Goal: Find specific page/section: Find specific page/section

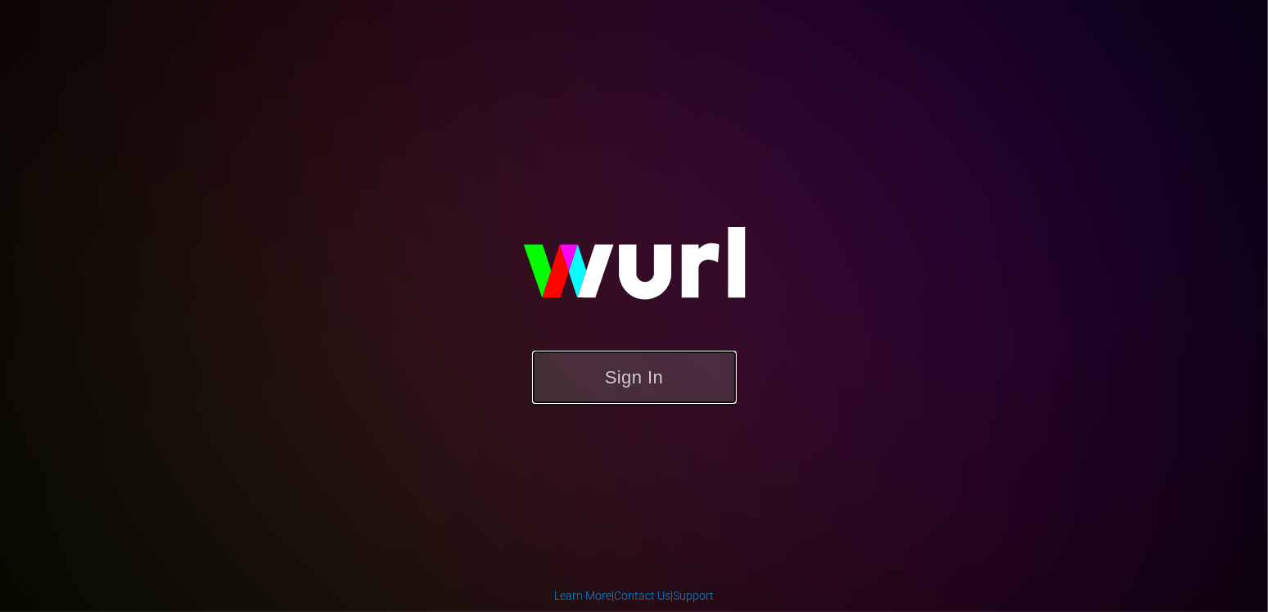
click at [645, 383] on button "Sign In" at bounding box center [634, 376] width 205 height 53
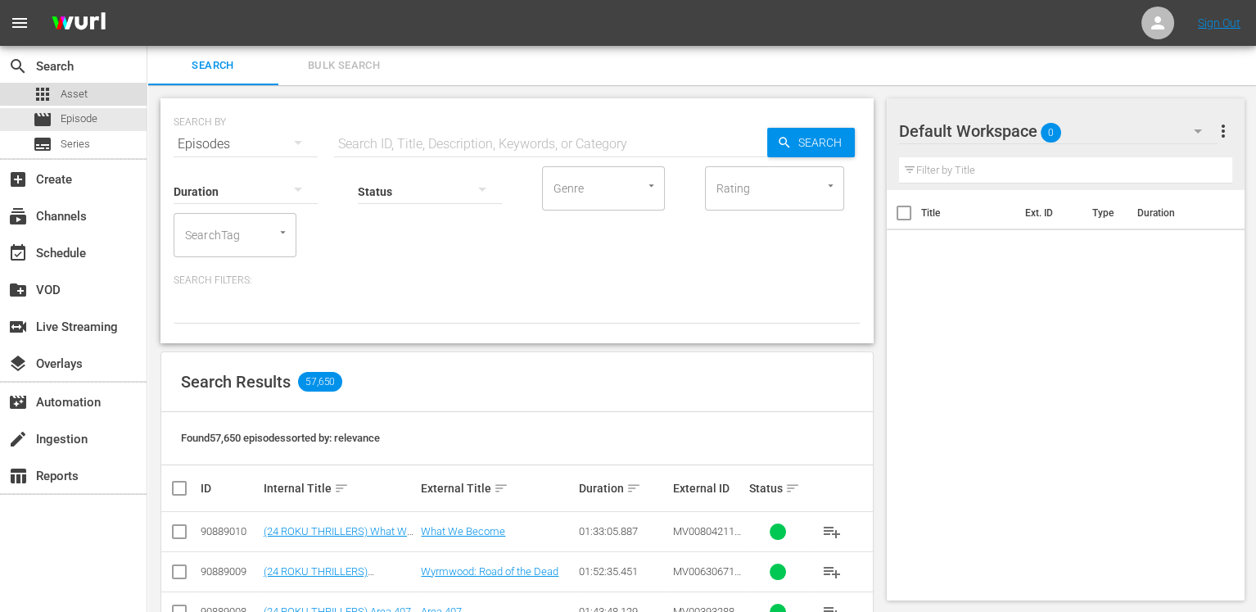
click at [91, 92] on div "apps Asset" at bounding box center [73, 94] width 147 height 23
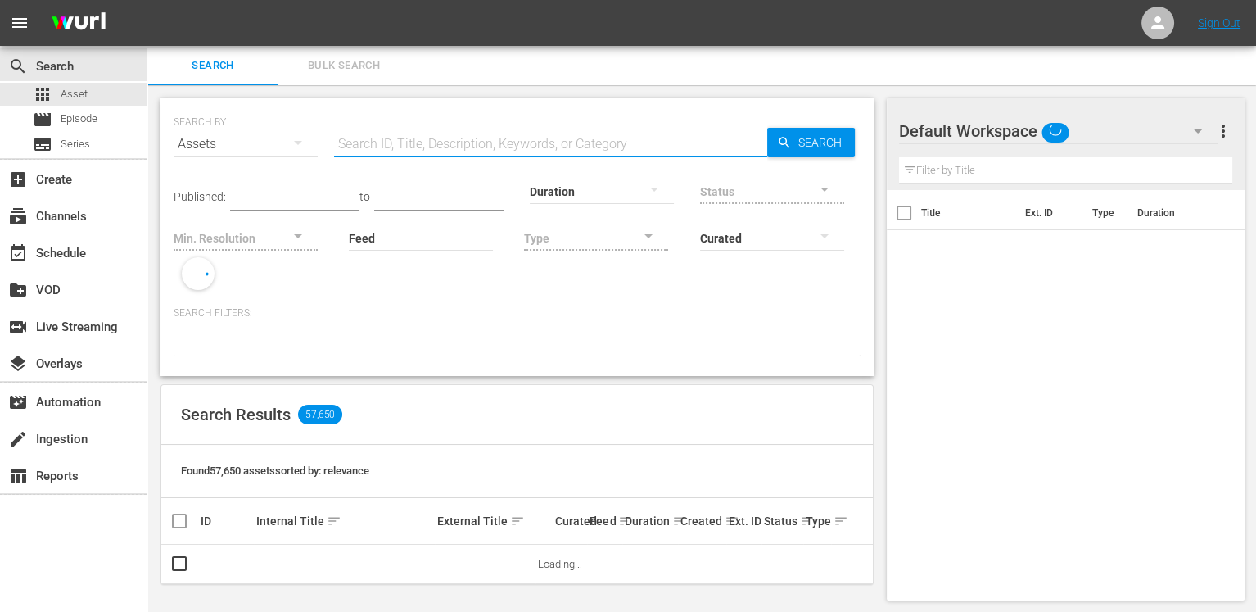
click at [418, 138] on input "text" at bounding box center [550, 143] width 433 height 39
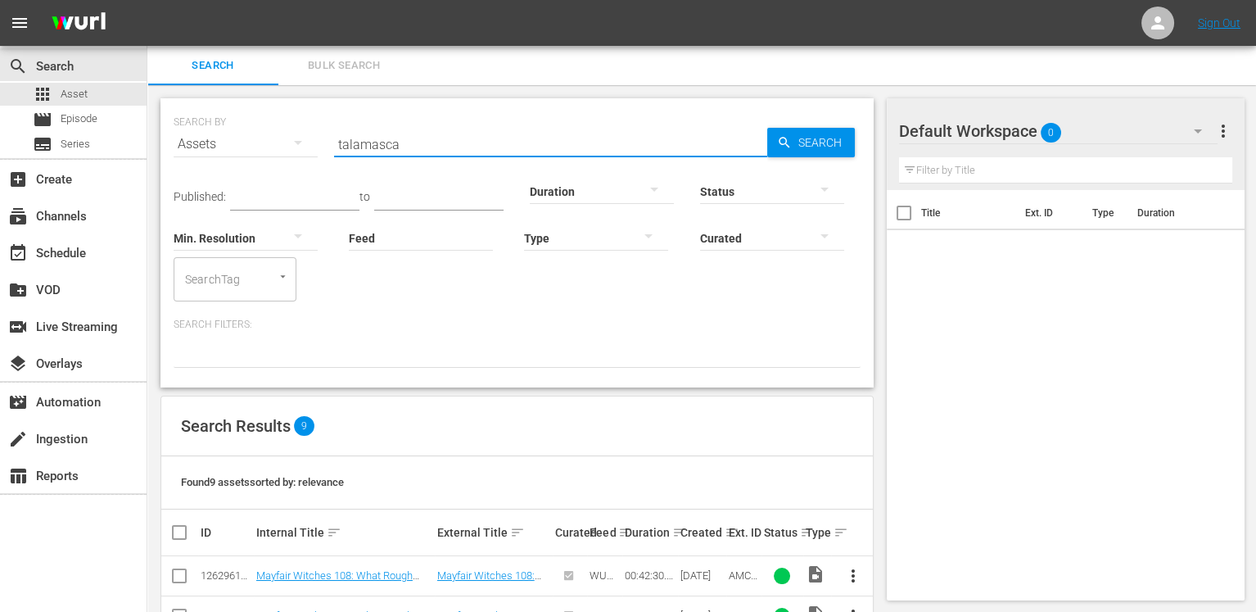
click at [418, 138] on input "talamasca" at bounding box center [550, 143] width 433 height 39
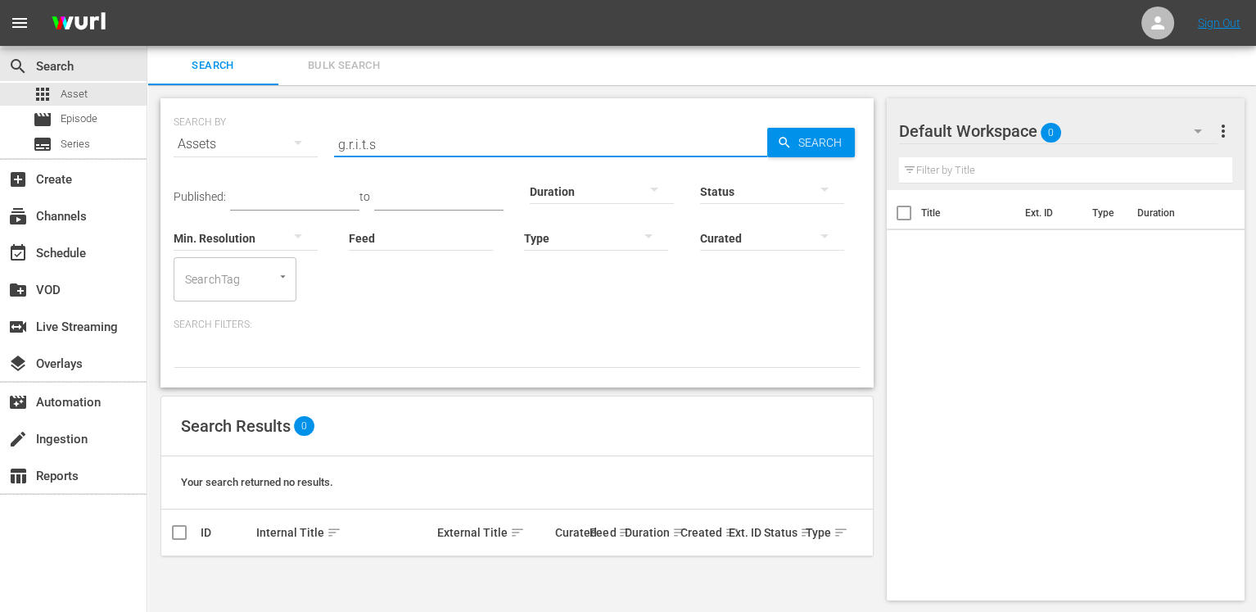
scroll to position [2, 0]
click at [386, 140] on input "g.r.i.t.s" at bounding box center [550, 142] width 433 height 39
type input "grits"
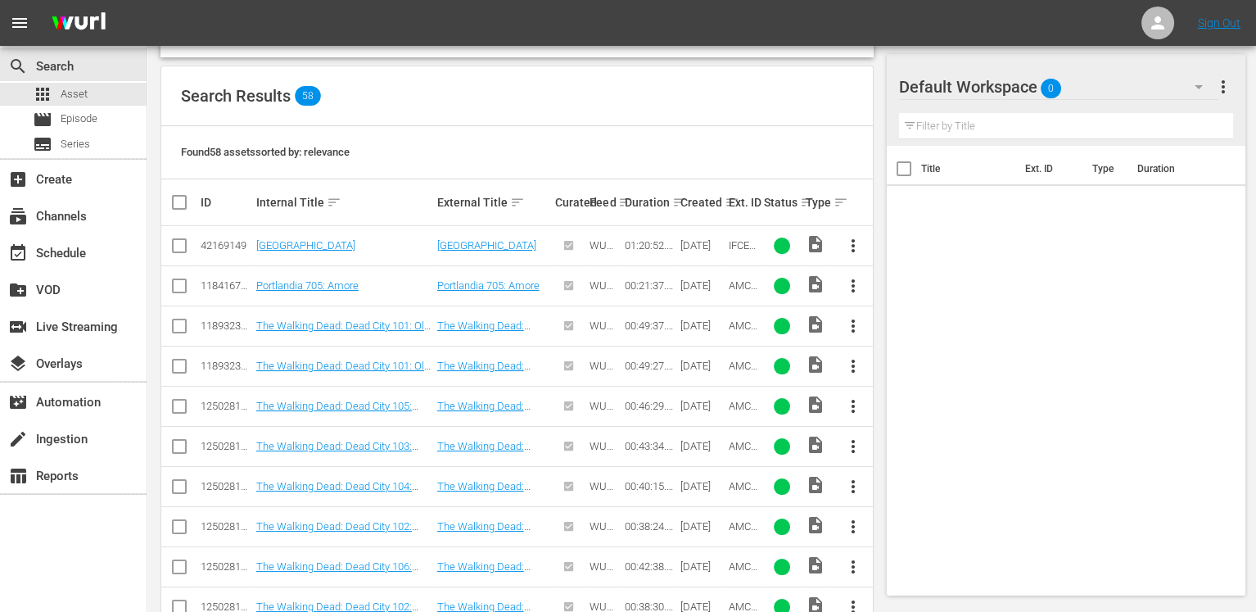
scroll to position [0, 0]
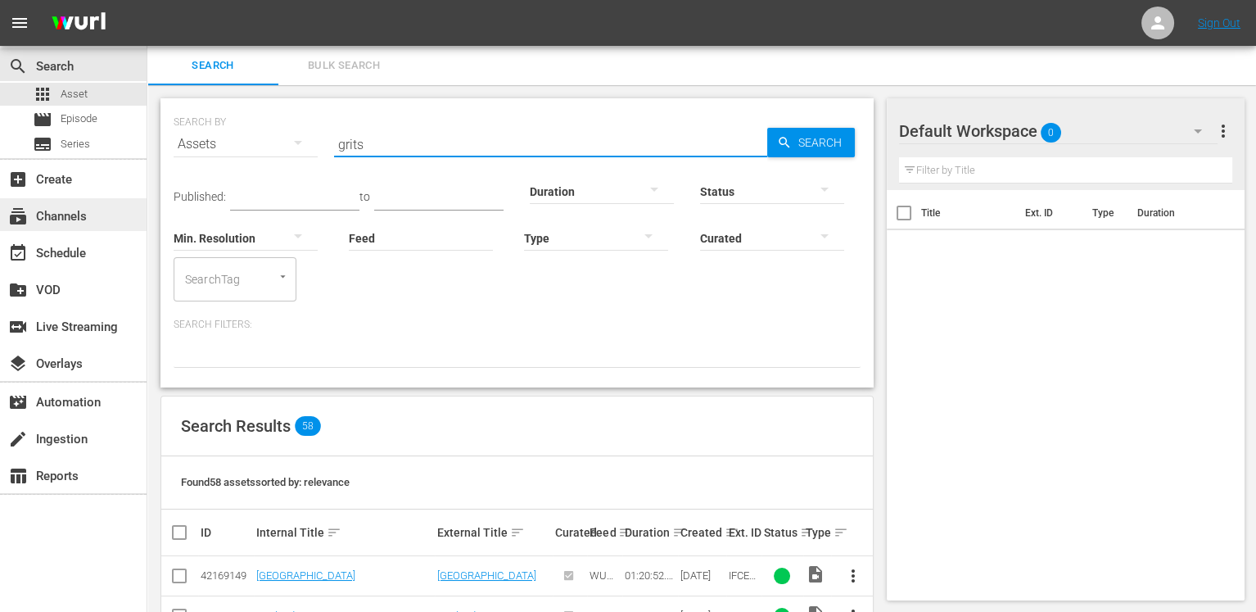
click at [97, 213] on div "subscriptions Channels" at bounding box center [73, 214] width 147 height 33
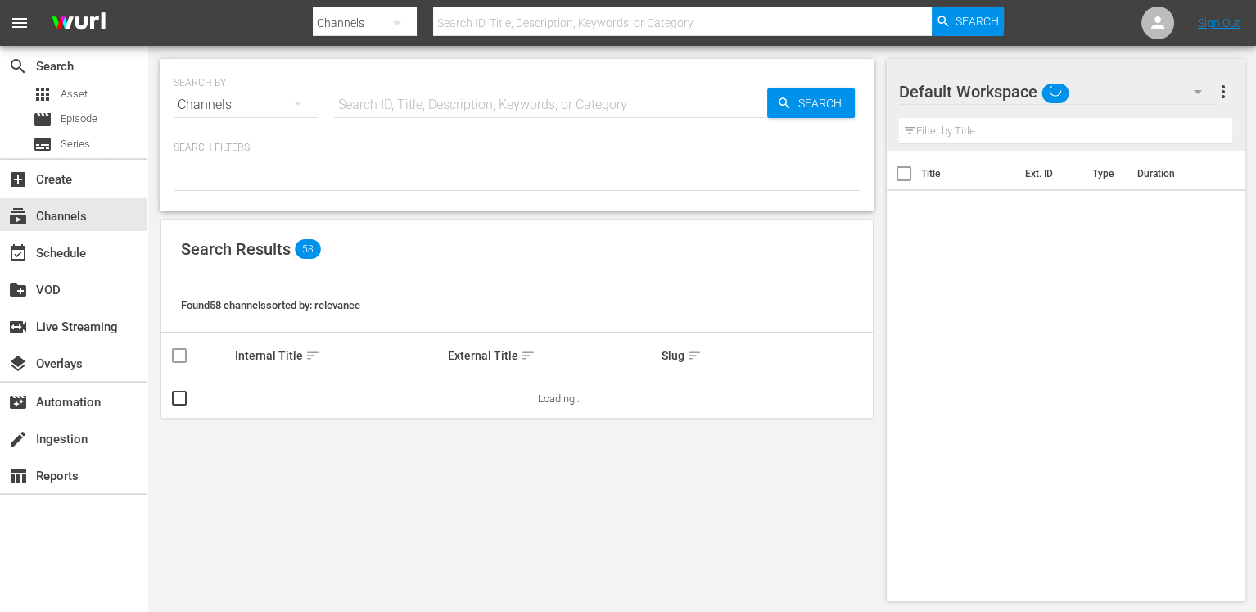
click at [406, 102] on input "text" at bounding box center [550, 104] width 433 height 39
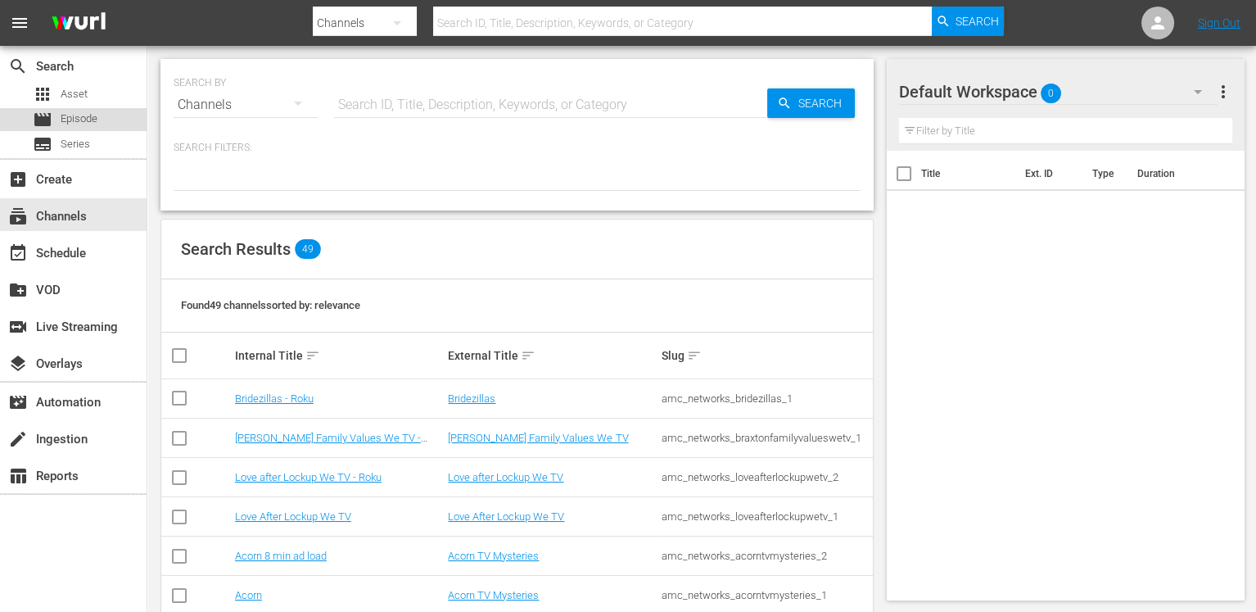
click at [71, 108] on div "movie Episode" at bounding box center [65, 119] width 65 height 23
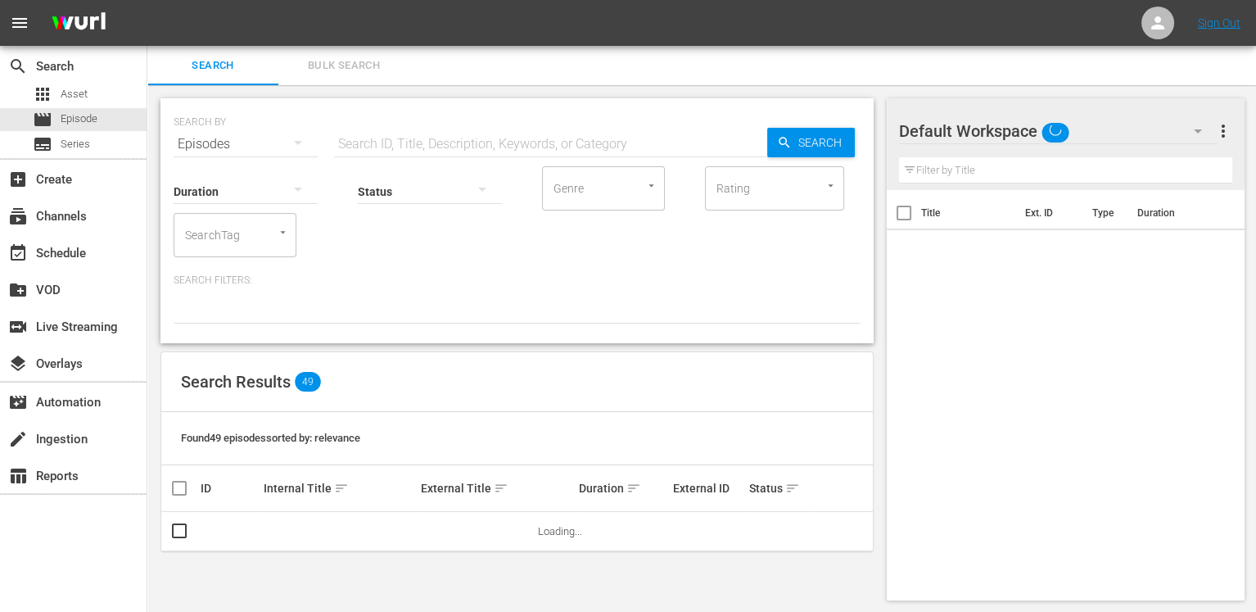
click at [413, 137] on input "text" at bounding box center [550, 143] width 433 height 39
type input "grits"
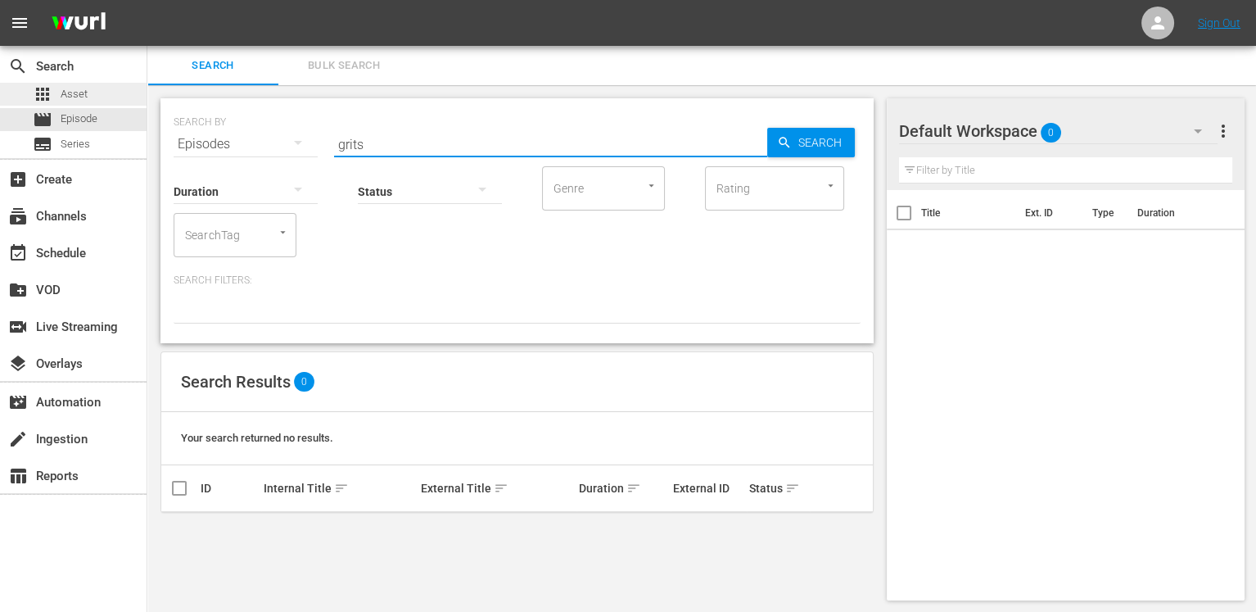
click at [81, 99] on span "Asset" at bounding box center [74, 94] width 27 height 16
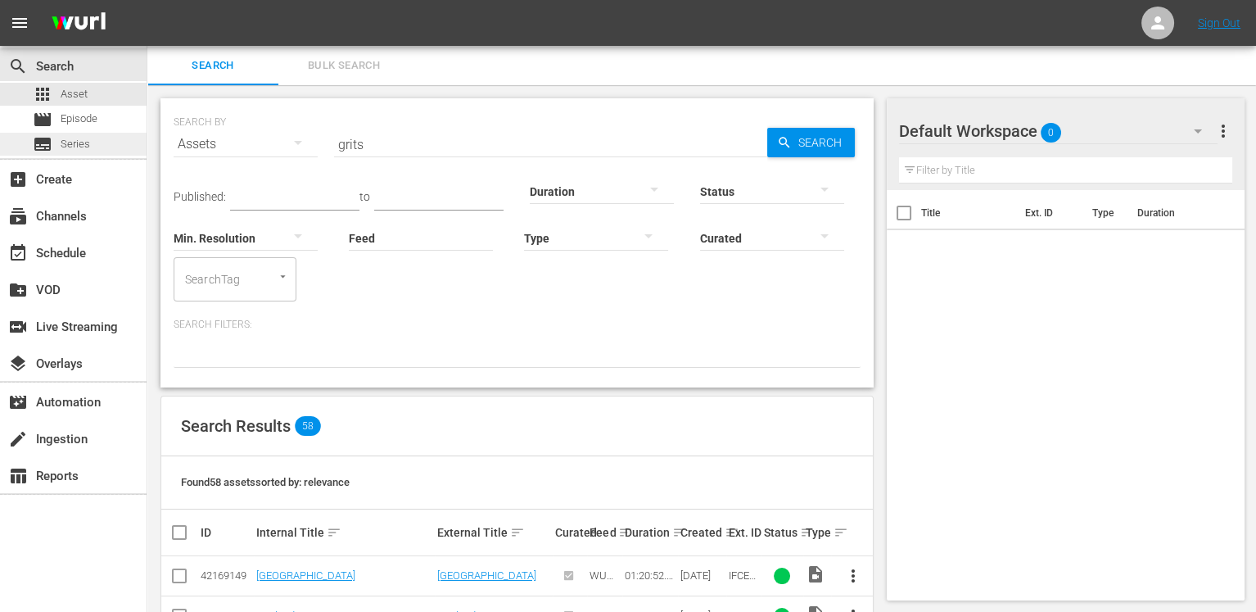
click at [83, 138] on span "Series" at bounding box center [75, 144] width 29 height 16
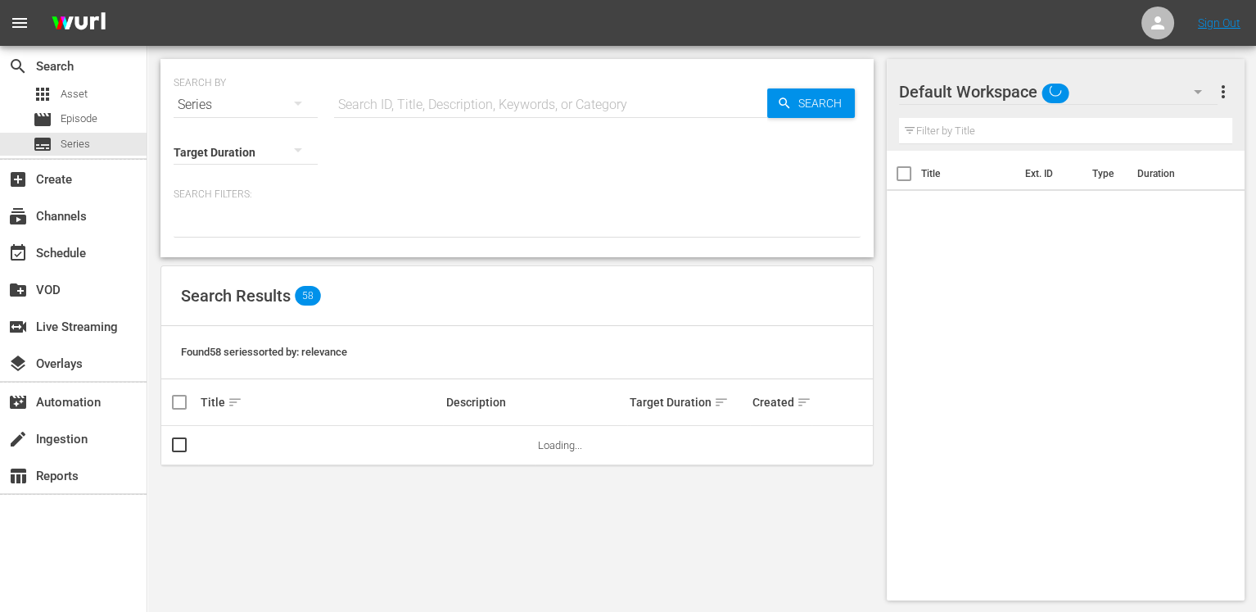
click at [411, 108] on input "text" at bounding box center [550, 104] width 433 height 39
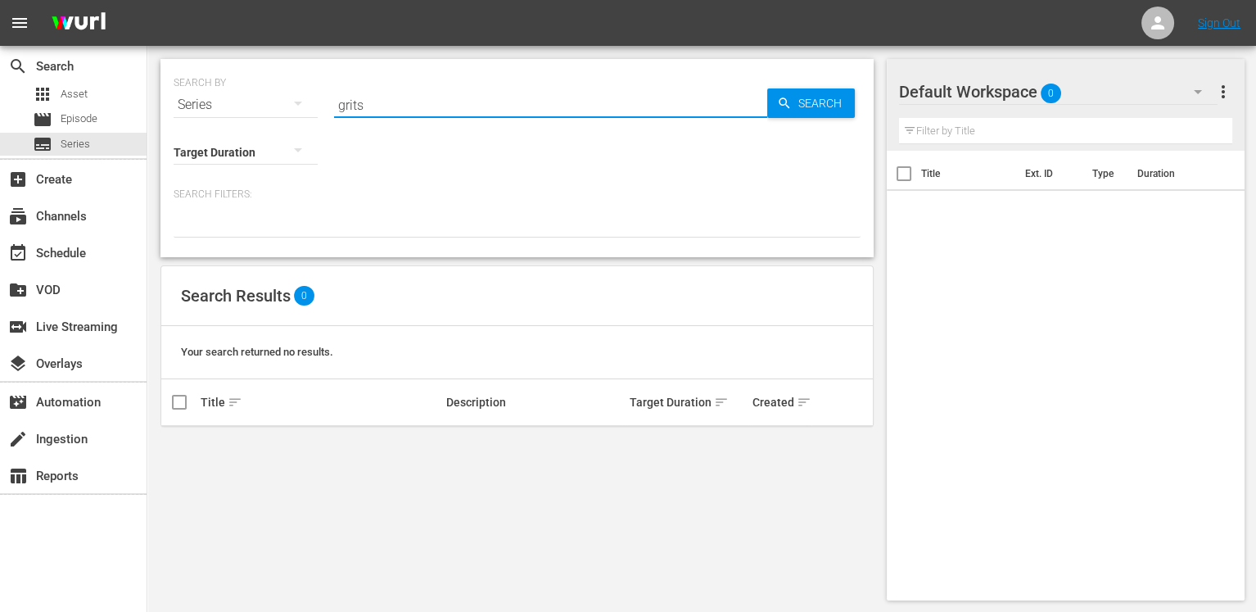
type input "grits"
click at [88, 96] on div "apps Asset" at bounding box center [73, 94] width 147 height 23
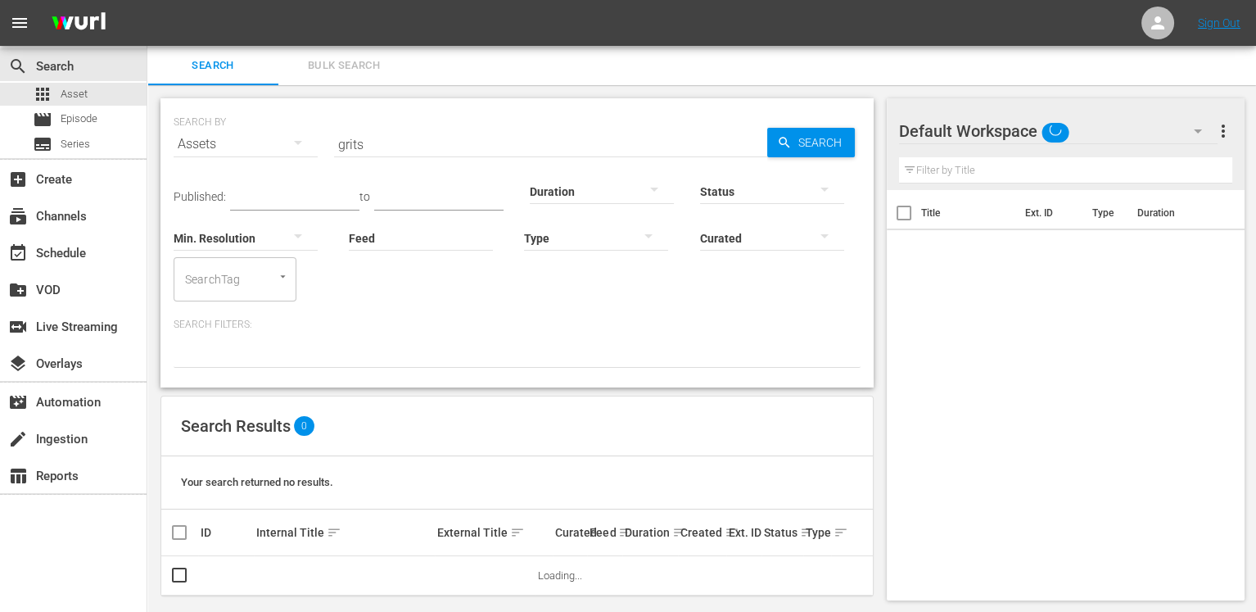
click at [427, 142] on input "grits" at bounding box center [550, 143] width 433 height 39
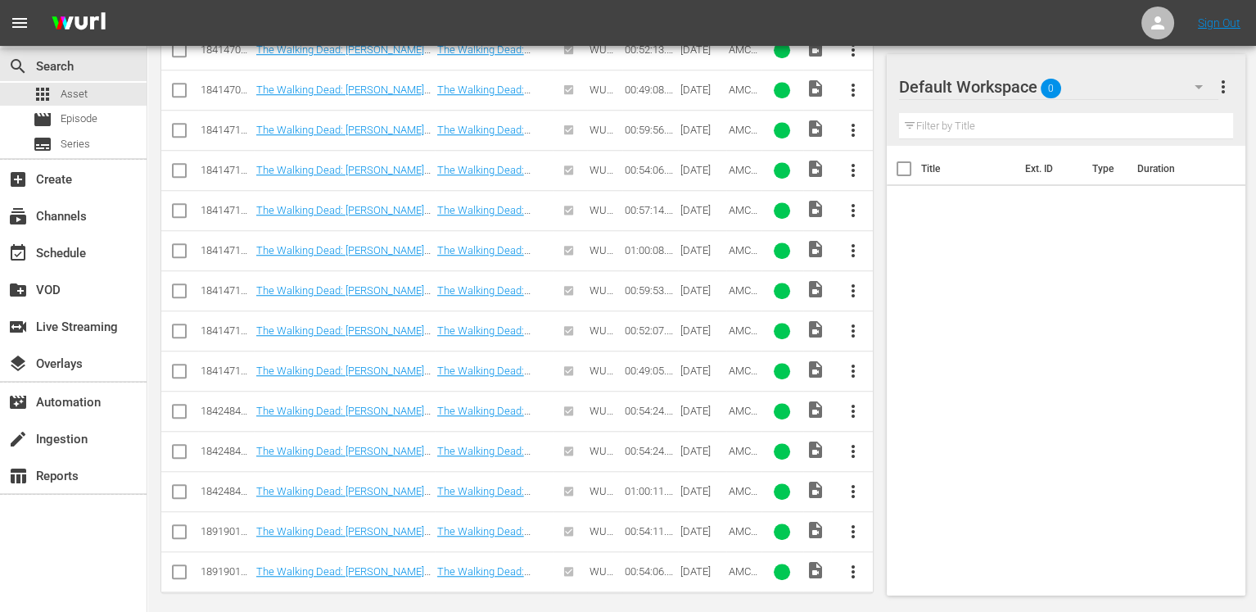
scroll to position [1390, 0]
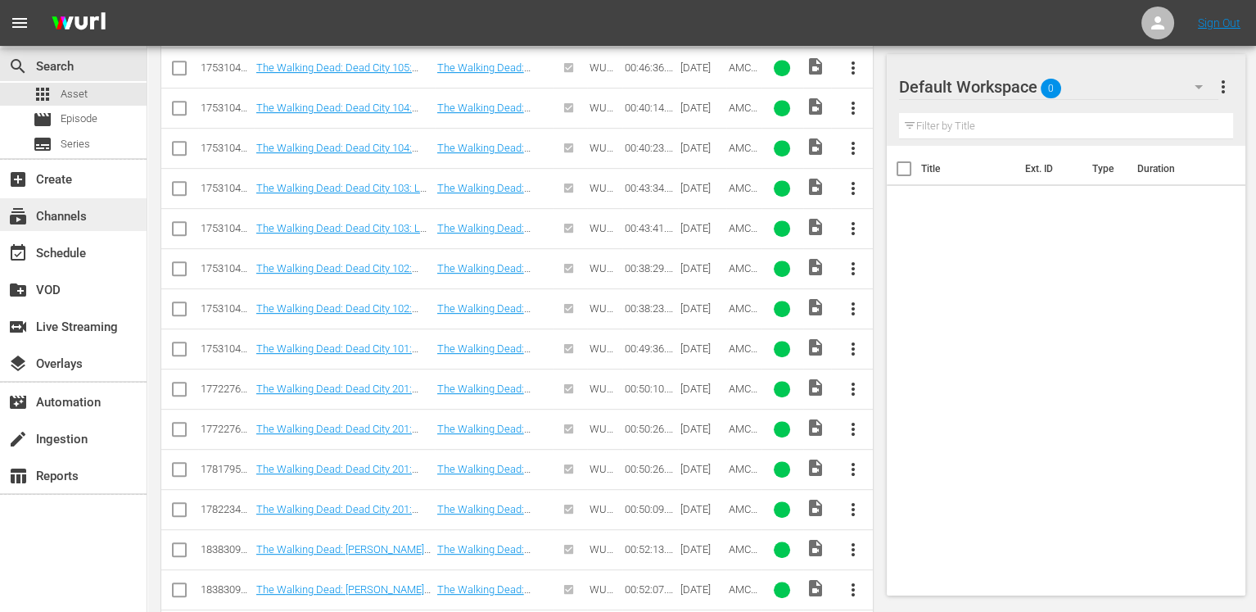
click at [59, 219] on div "subscriptions Channels" at bounding box center [46, 213] width 92 height 15
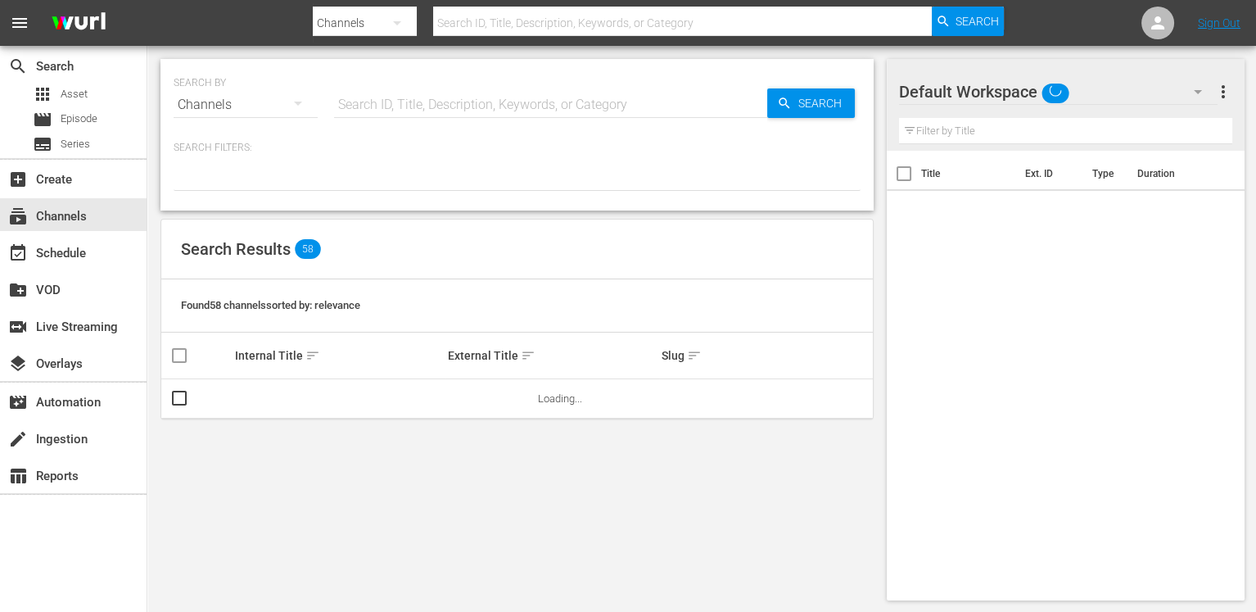
click at [373, 99] on input "text" at bounding box center [550, 104] width 433 height 39
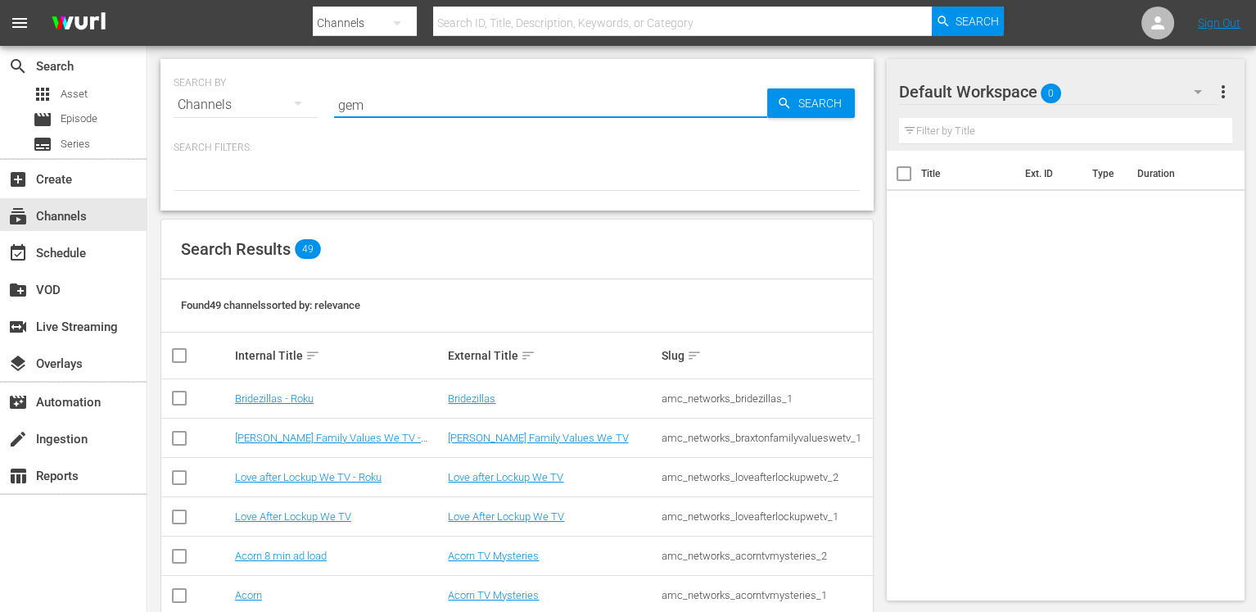
type input "gems"
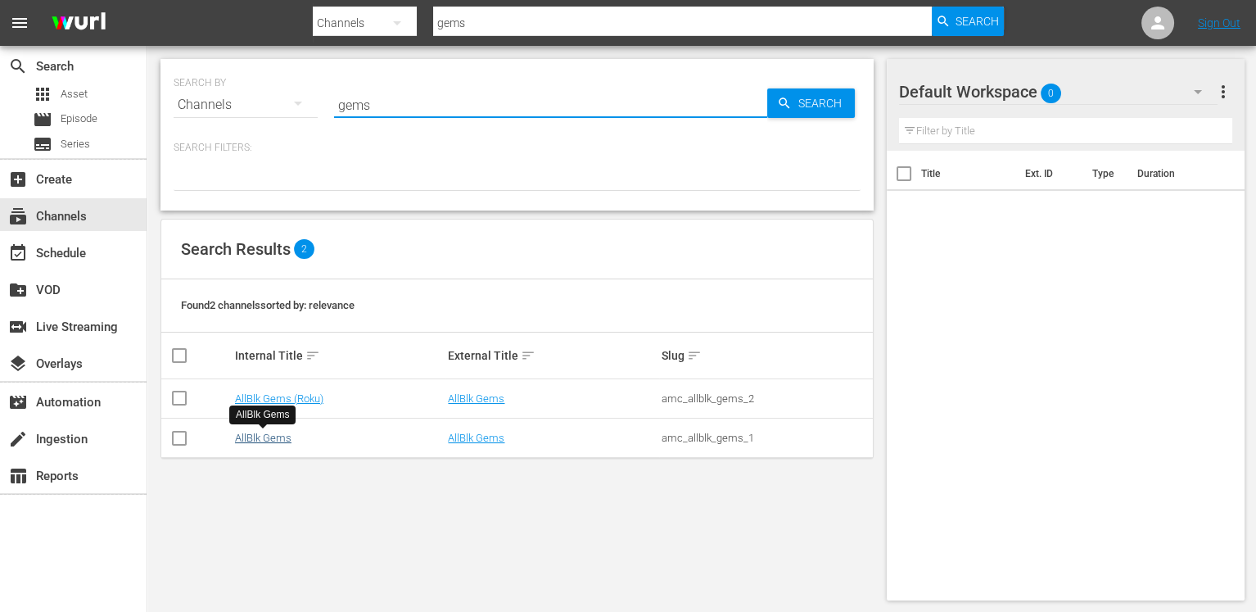
type input "gems"
click at [276, 441] on link "AllBlk Gems" at bounding box center [263, 437] width 56 height 12
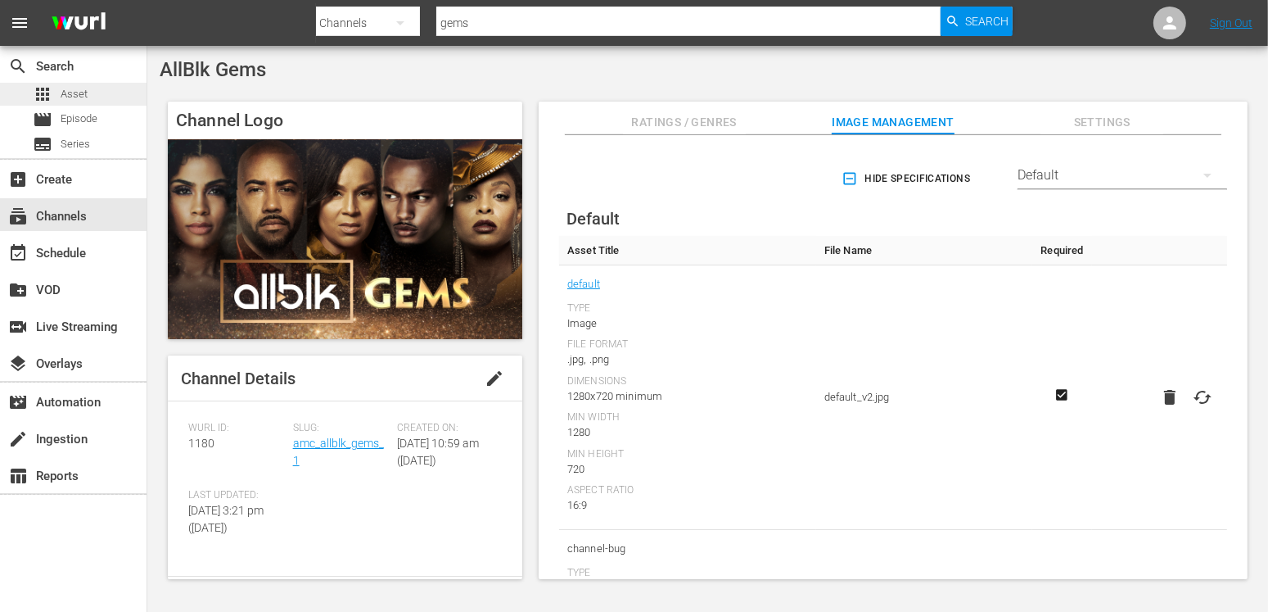
click at [79, 97] on span "Asset" at bounding box center [74, 94] width 27 height 16
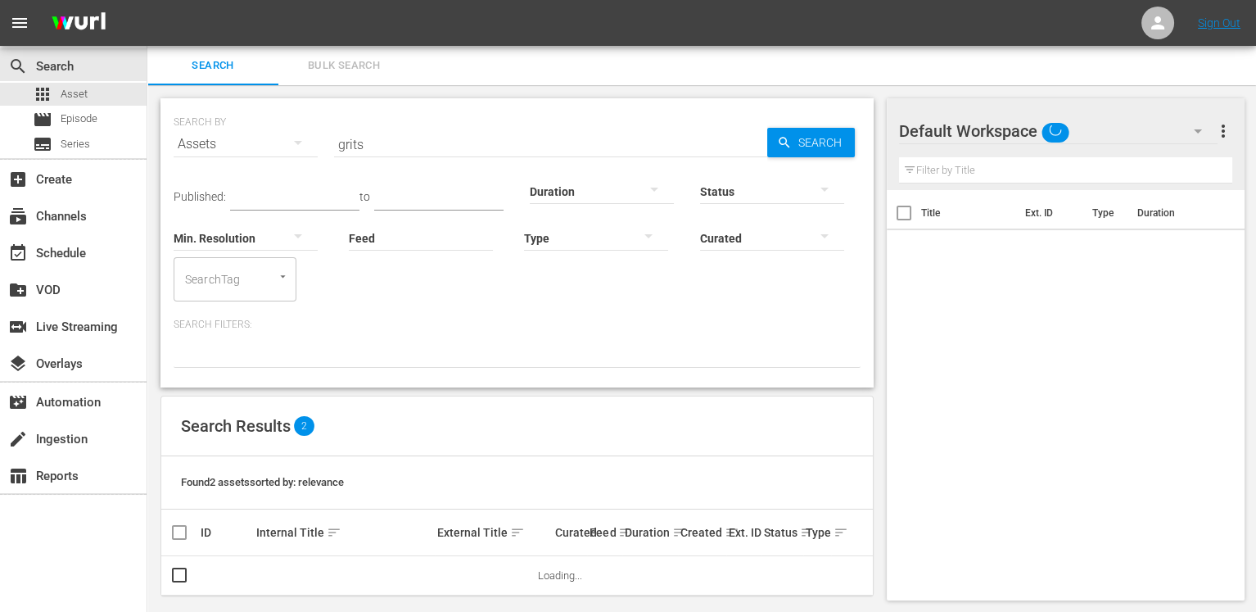
click at [443, 147] on input "grits" at bounding box center [550, 143] width 433 height 39
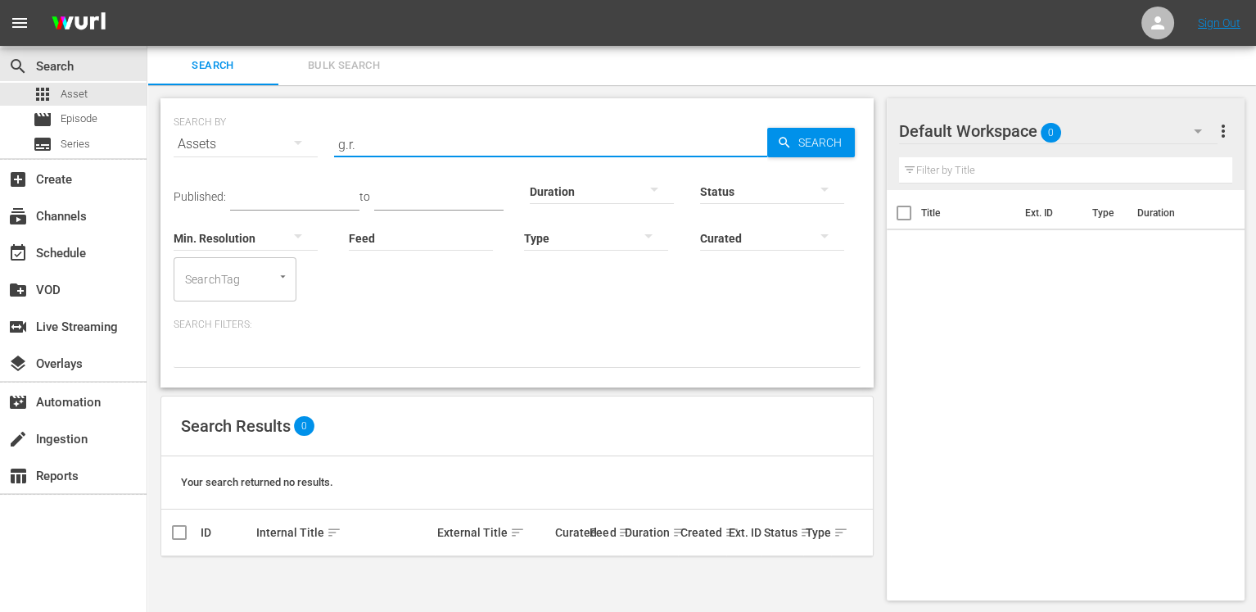
type input "g.r."
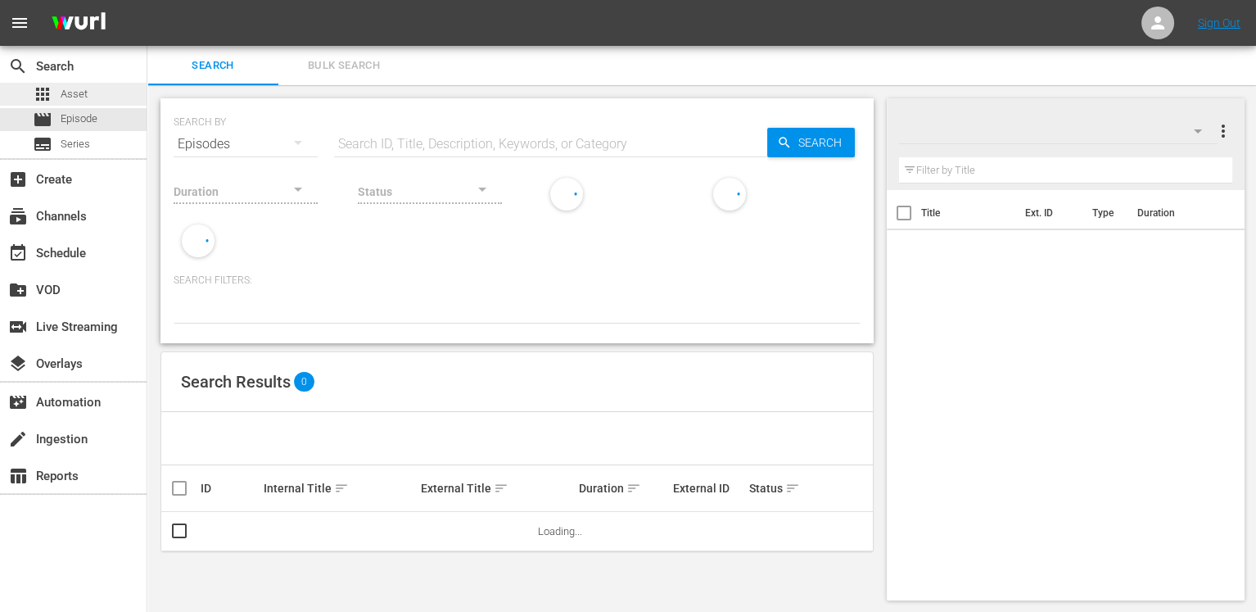
click at [108, 88] on div "apps Asset" at bounding box center [73, 94] width 147 height 23
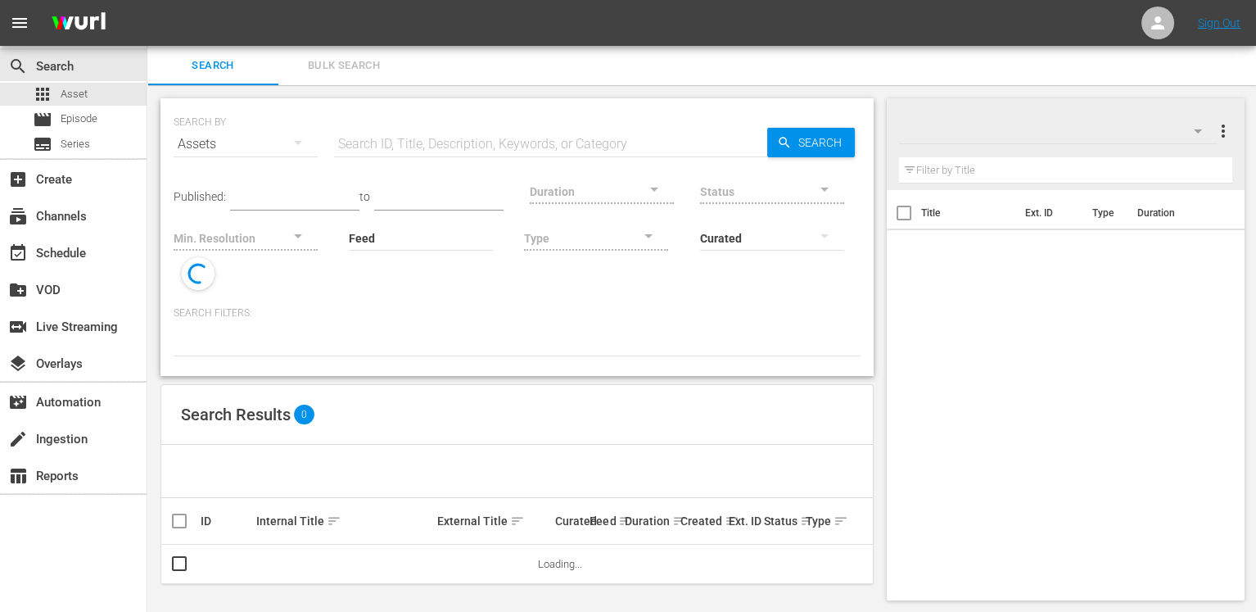
click at [363, 136] on input "text" at bounding box center [550, 143] width 433 height 39
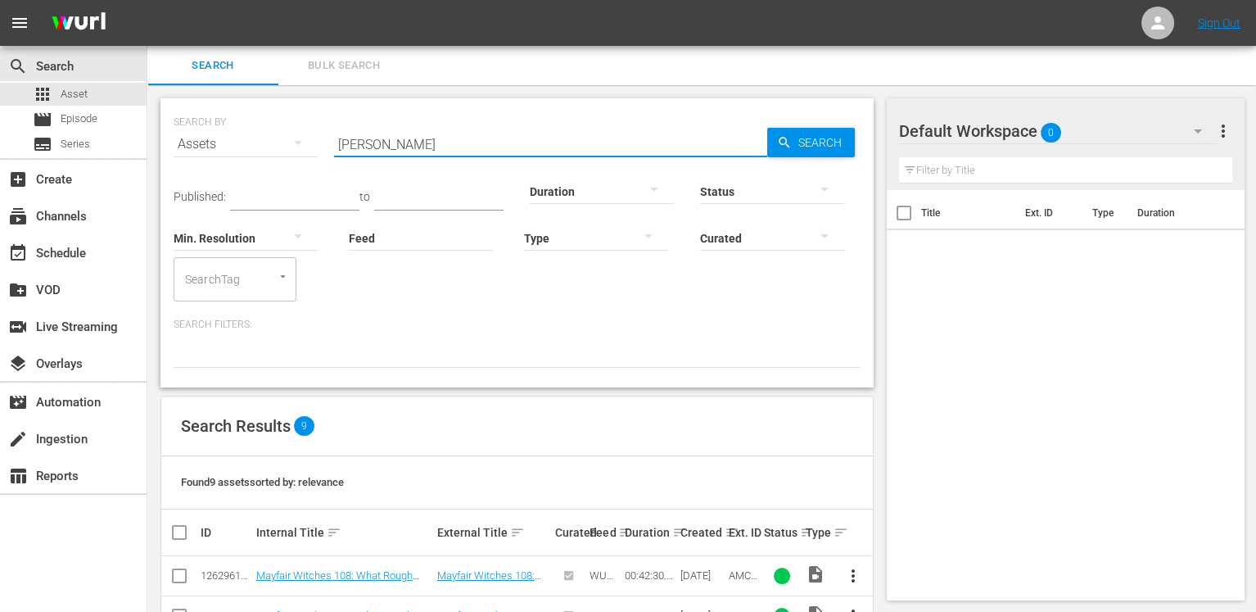
type input "talamas"
